Goal: Task Accomplishment & Management: Use online tool/utility

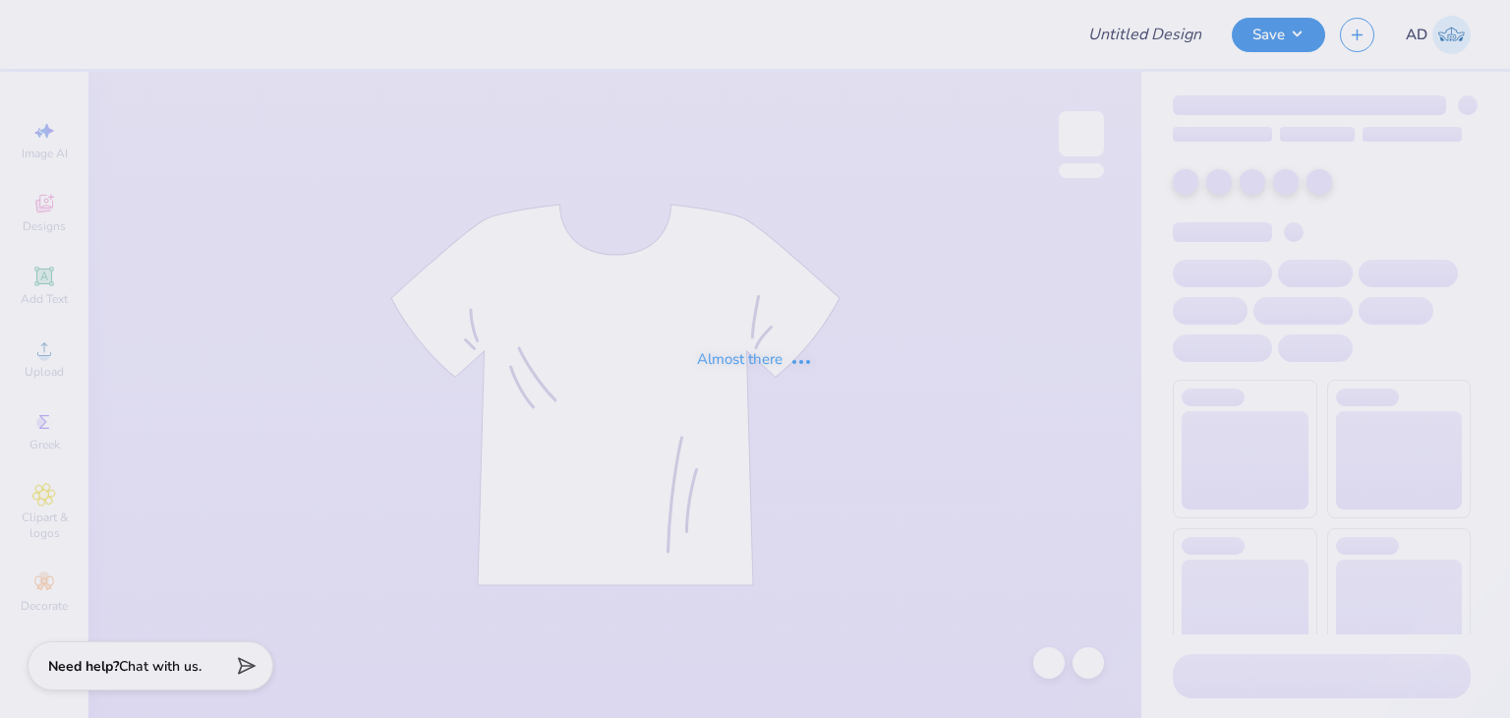
type input "Alcami Theory mocknecks!"
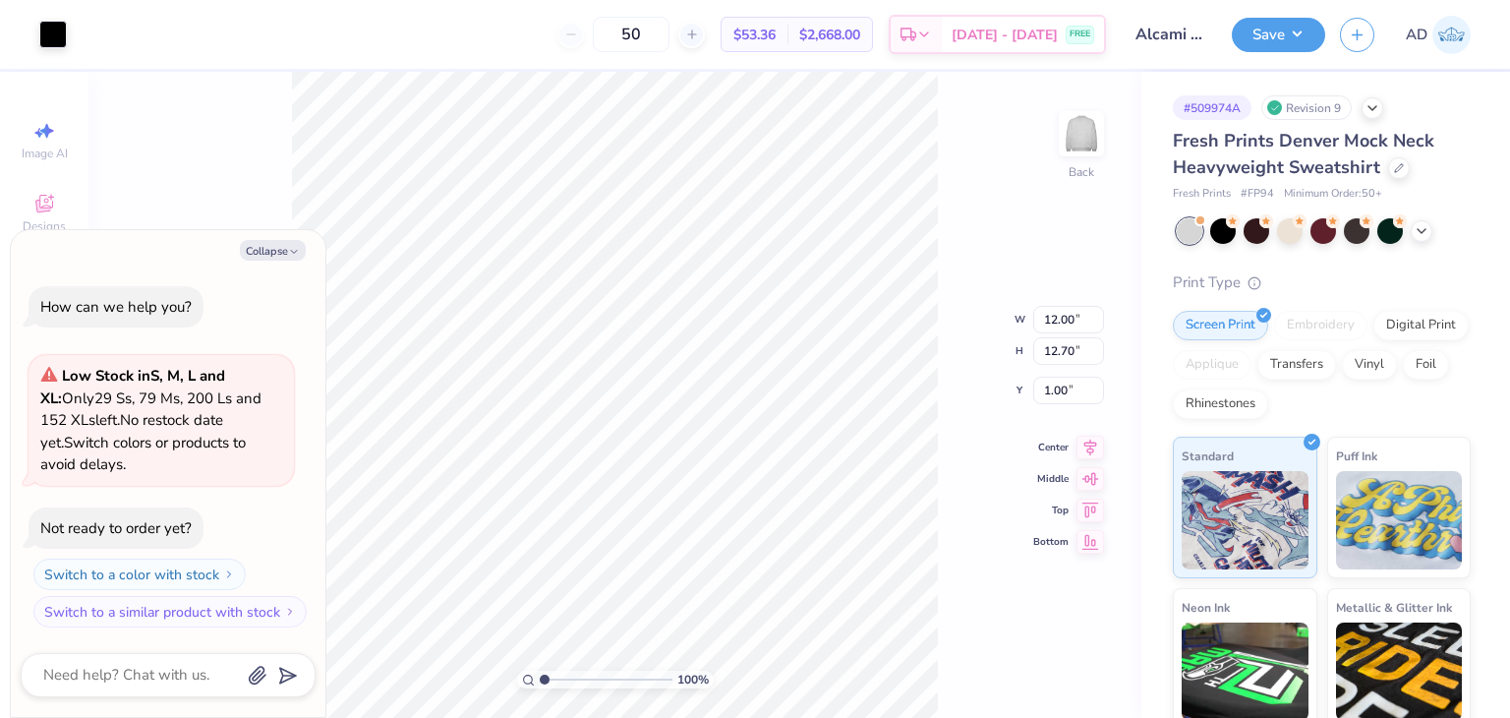
type textarea "x"
type input "9.11"
type input "9.64"
type textarea "x"
type input "0.85"
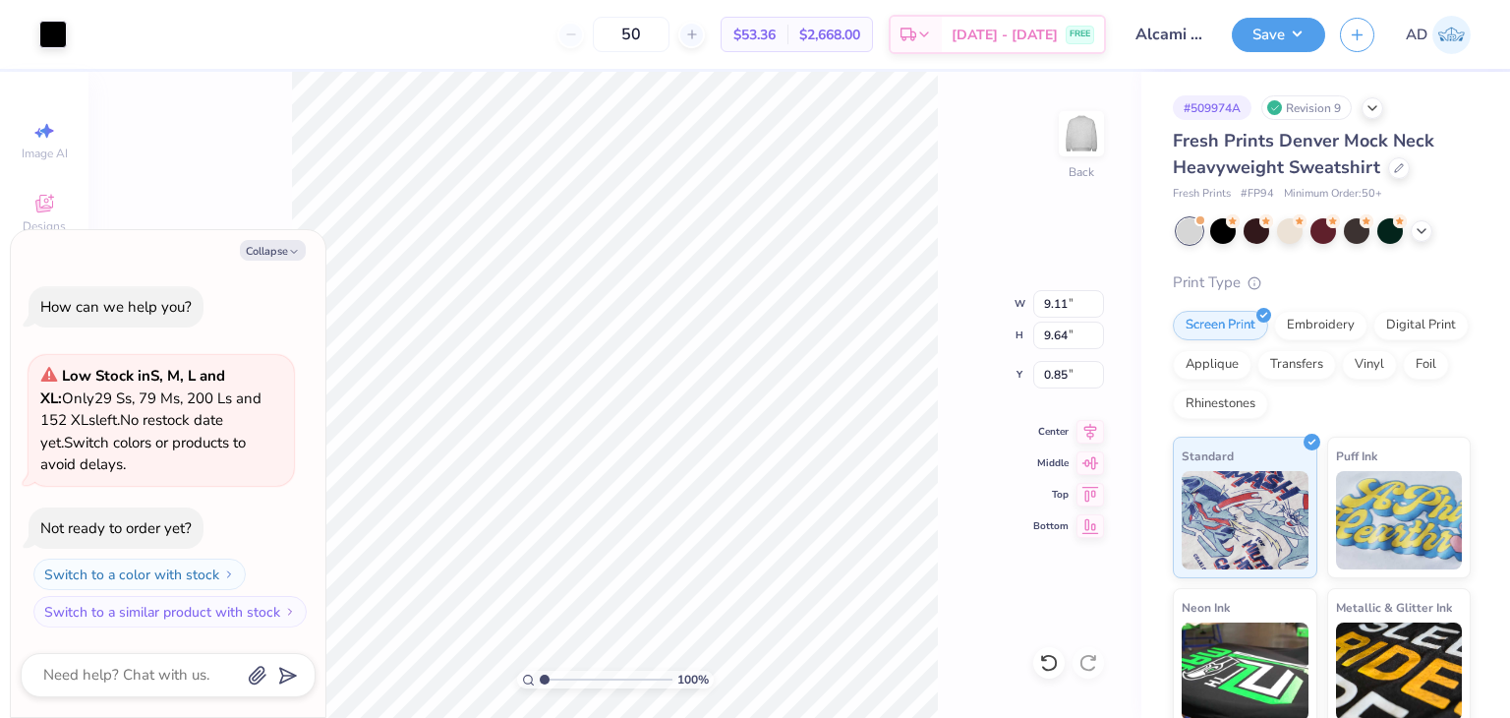
type textarea "x"
type input "1.04"
type textarea "x"
type input "0.50"
click at [954, 245] on div "100 % Back W 9.11 9.11 " H 9.64 9.64 " Y 0.50 0.50 " Center Middle Top Bottom" at bounding box center [615, 395] width 1053 height 646
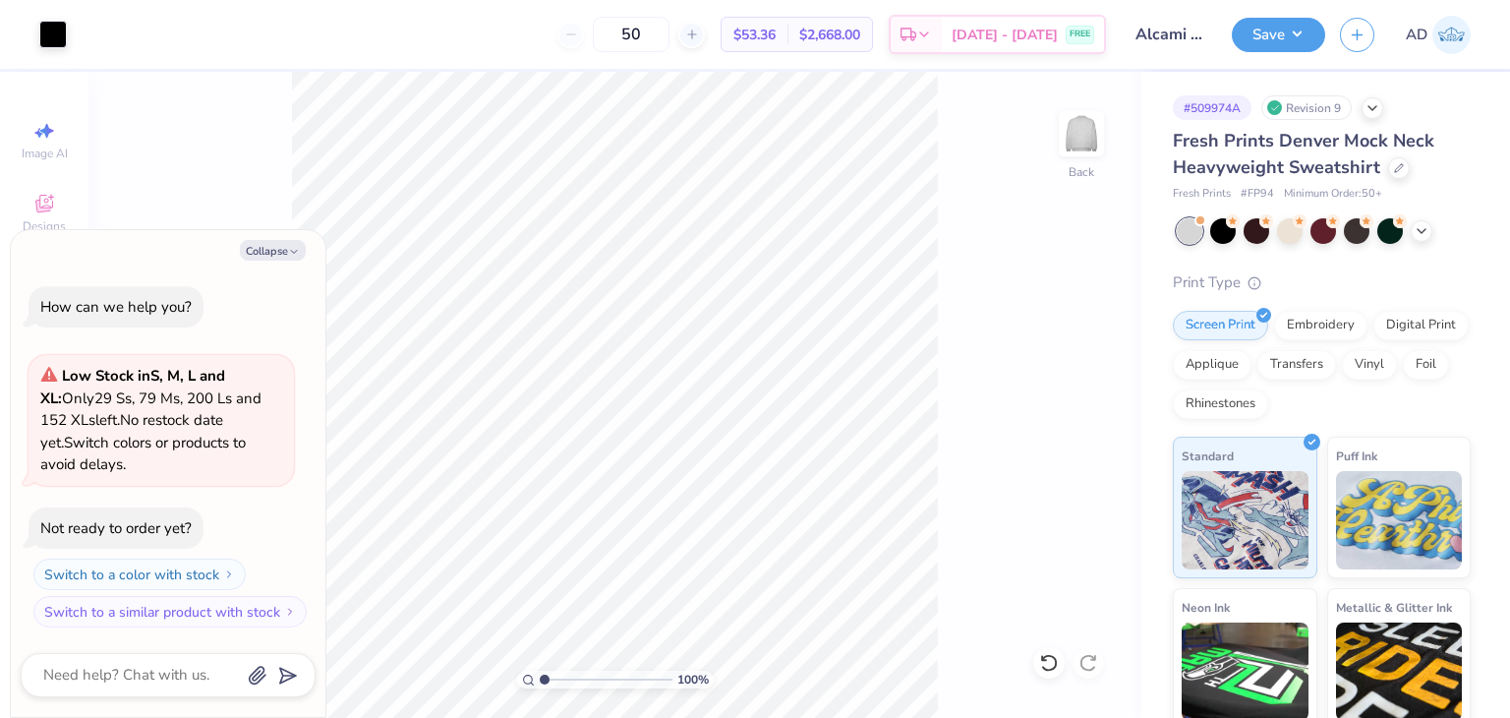
type textarea "x"
